Goal: Book appointment/travel/reservation

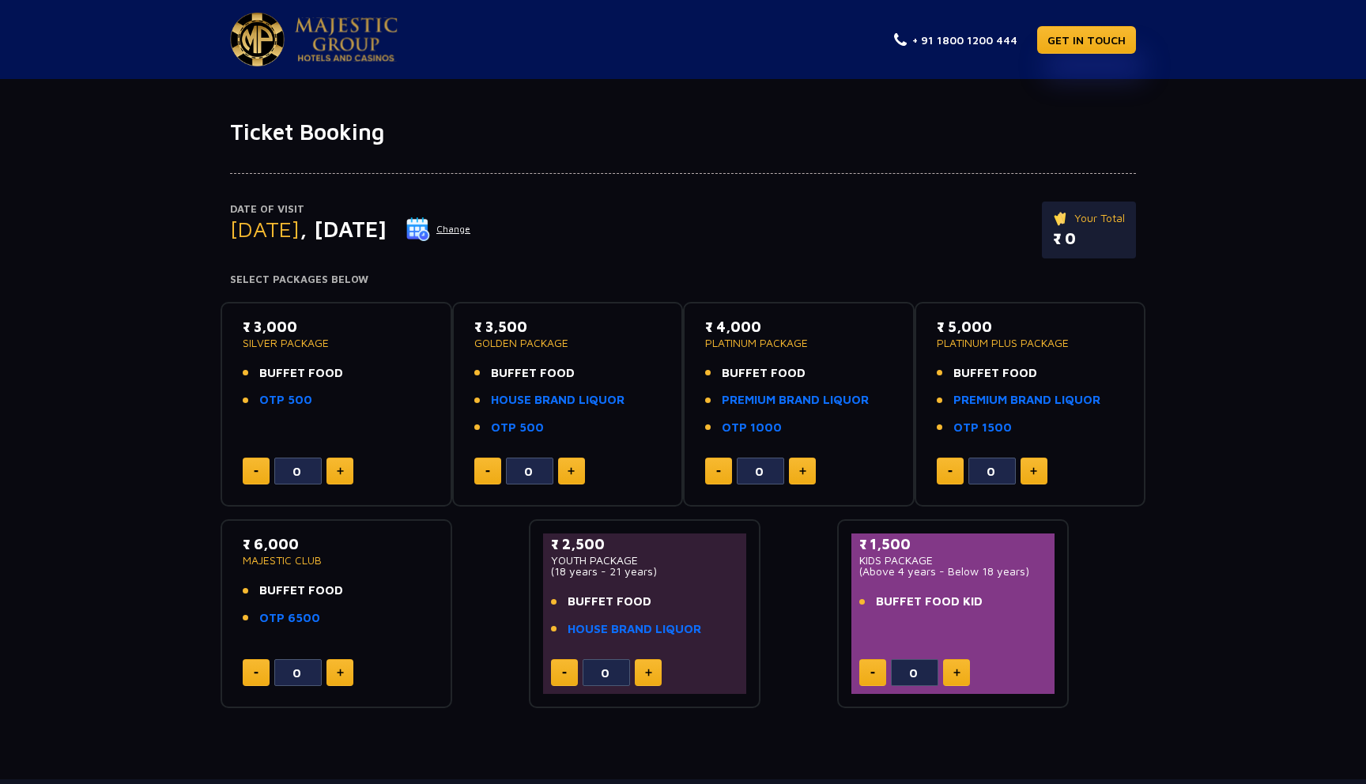
click at [807, 460] on button at bounding box center [802, 471] width 27 height 27
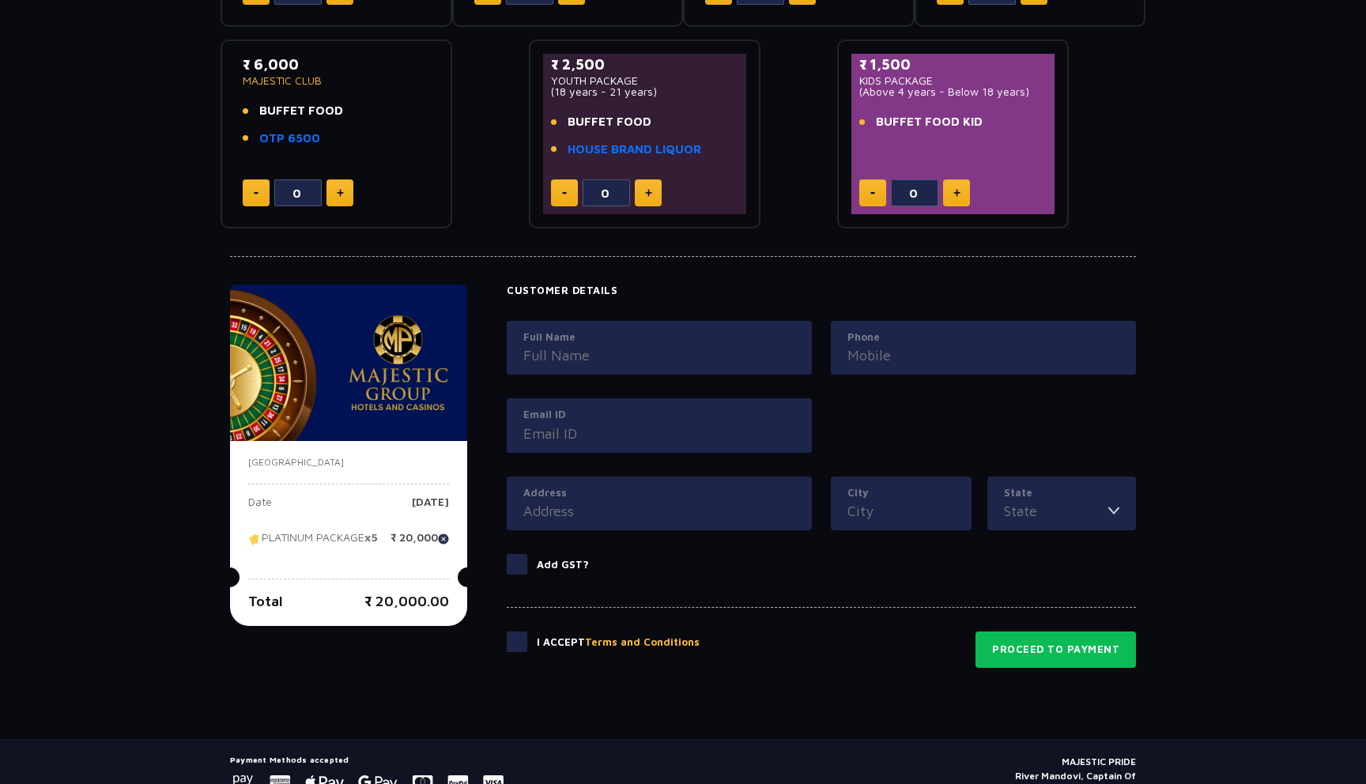
scroll to position [488, 0]
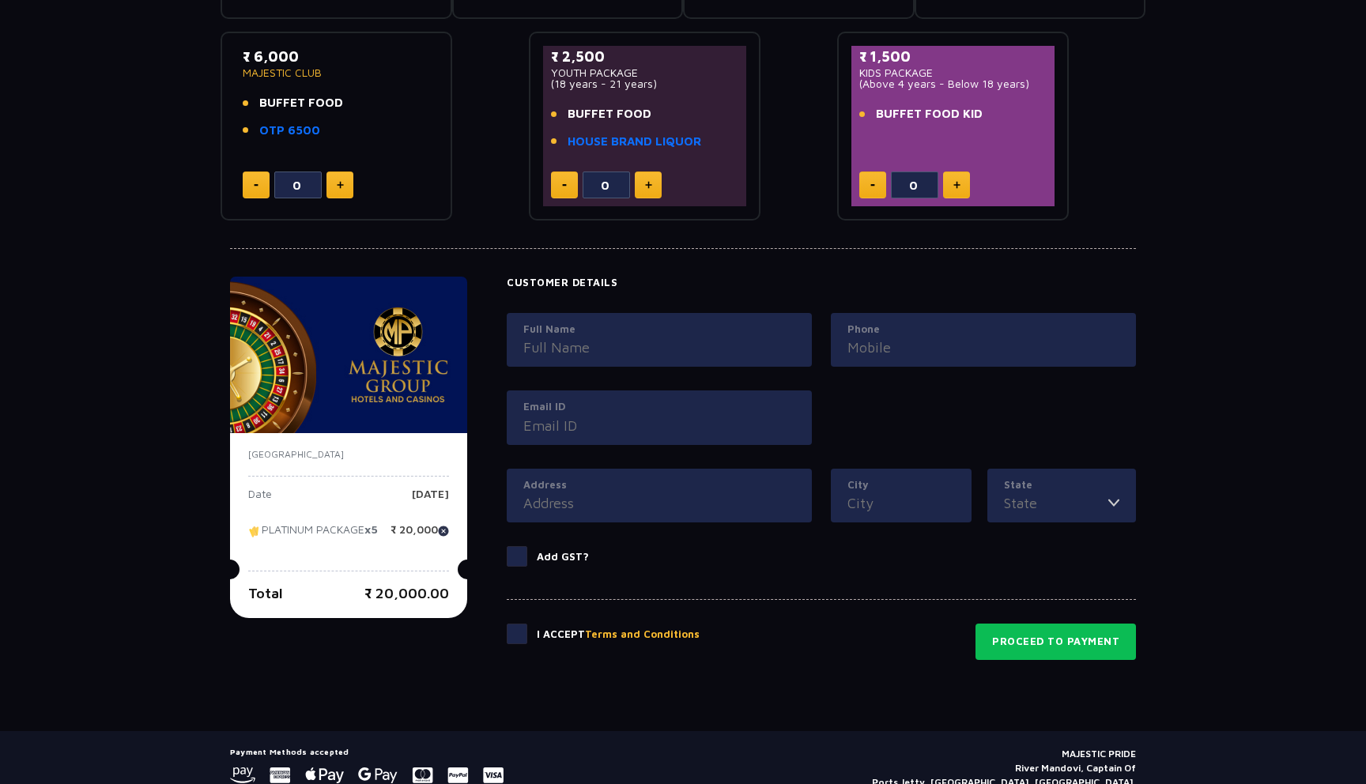
click at [449, 530] on img at bounding box center [443, 531] width 11 height 11
type input "0"
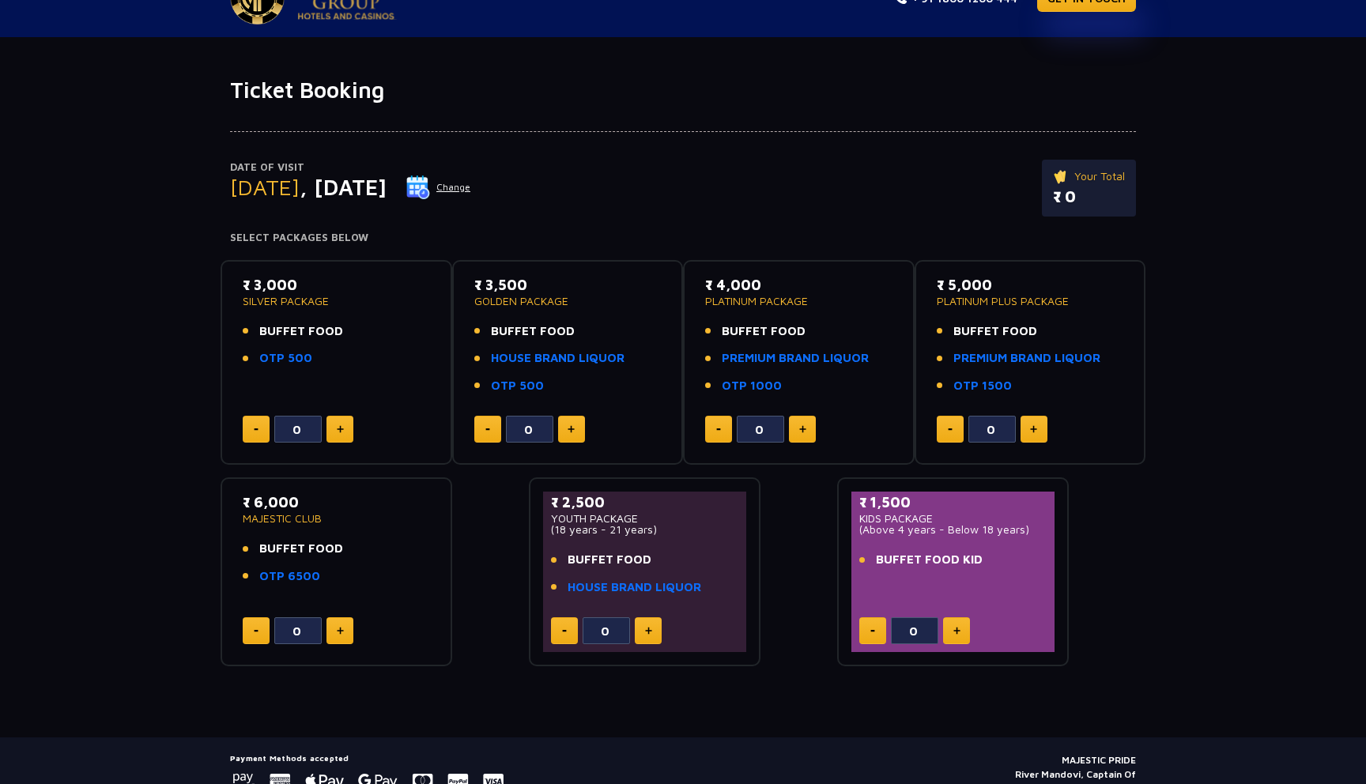
scroll to position [0, 0]
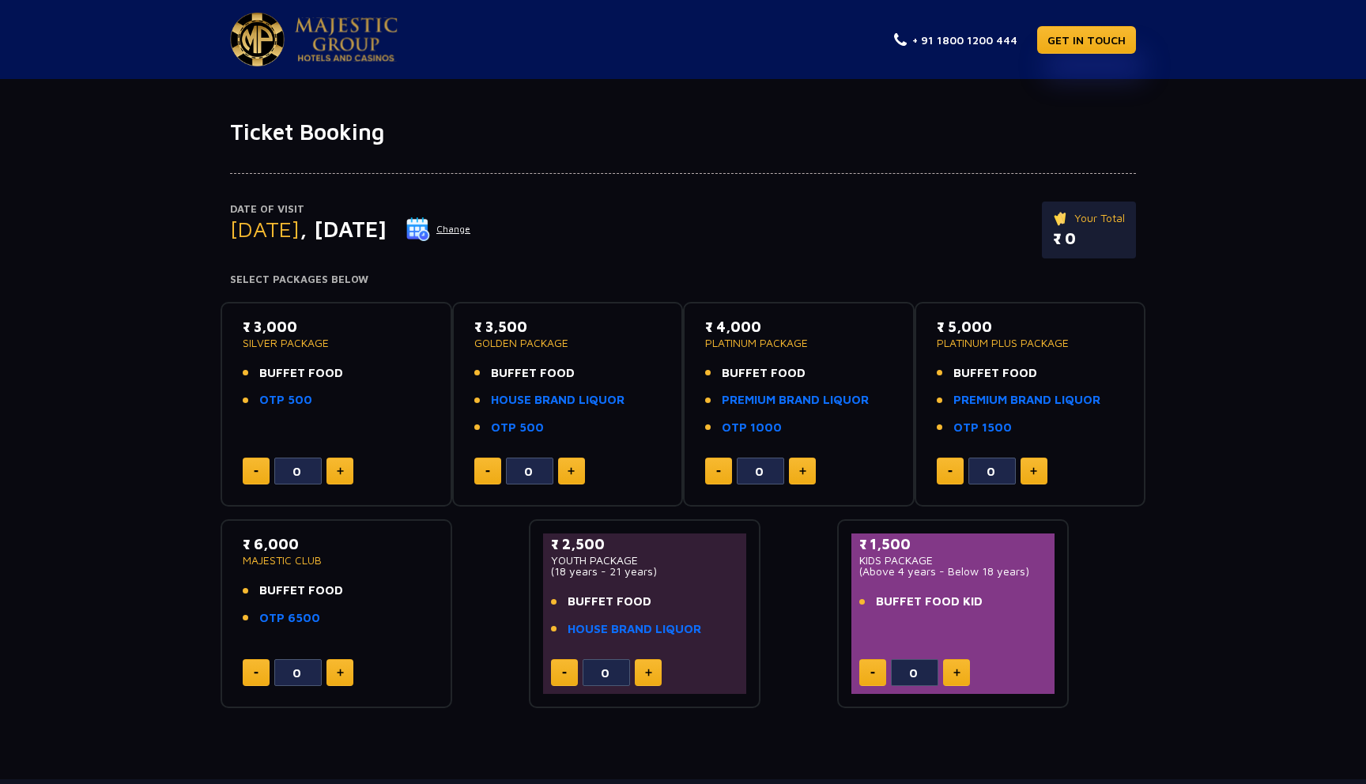
click at [1081, 221] on p "Your Total" at bounding box center [1089, 217] width 72 height 17
